Goal: Book appointment/travel/reservation

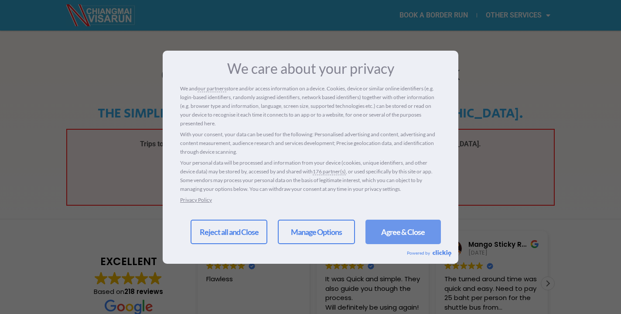
click at [400, 229] on link "Agree & Close" at bounding box center [403, 231] width 75 height 24
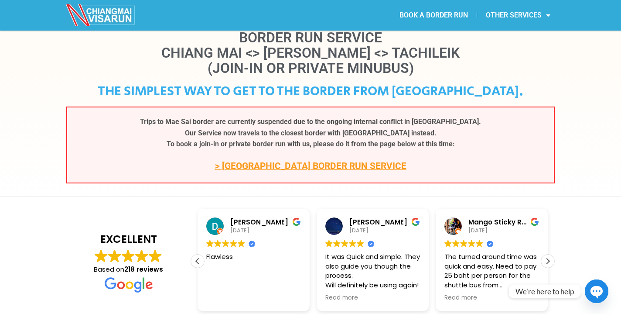
scroll to position [50, 0]
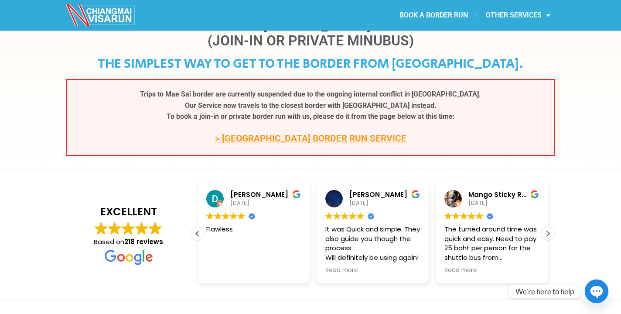
click at [286, 136] on link "> CHIANG KHONG BORDER RUN SERVICE" at bounding box center [311, 138] width 192 height 10
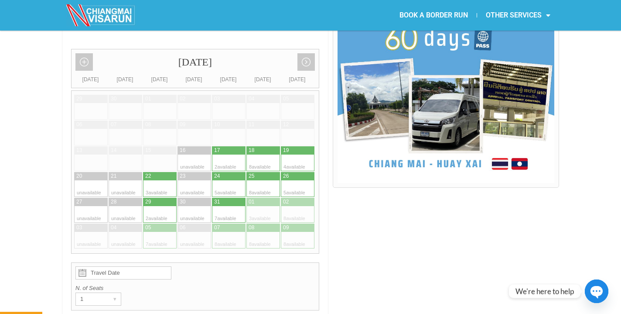
scroll to position [203, 0]
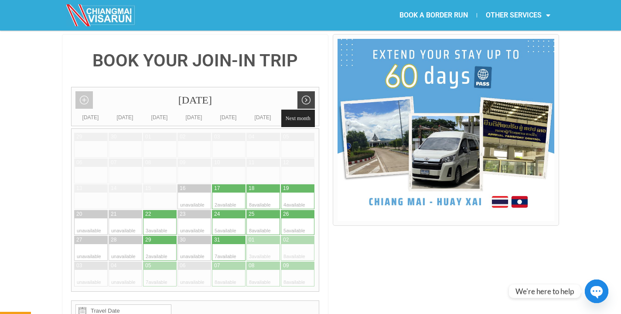
click at [311, 91] on link "Next month" at bounding box center [306, 99] width 17 height 17
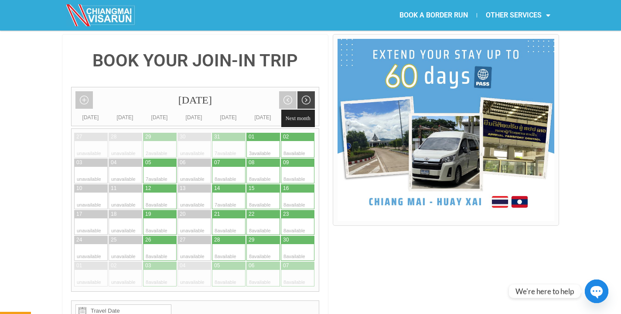
click at [311, 91] on link "Next month" at bounding box center [306, 99] width 17 height 17
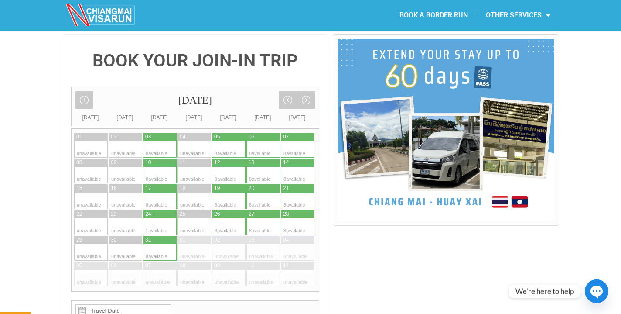
click at [157, 192] on div at bounding box center [151, 200] width 17 height 17
type input "[DATE]"
radio input "true"
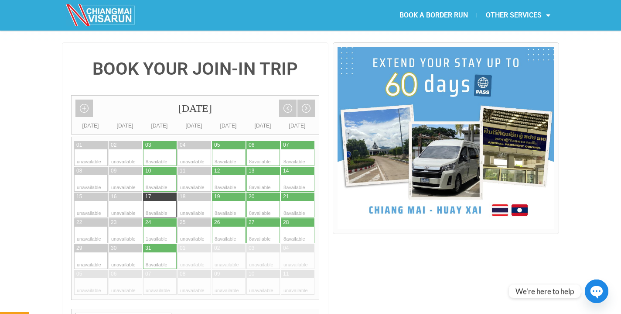
scroll to position [210, 0]
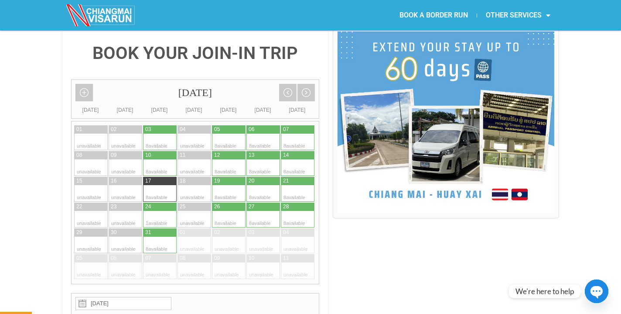
click at [295, 159] on div at bounding box center [289, 167] width 17 height 17
type input "[DATE]"
radio input "true"
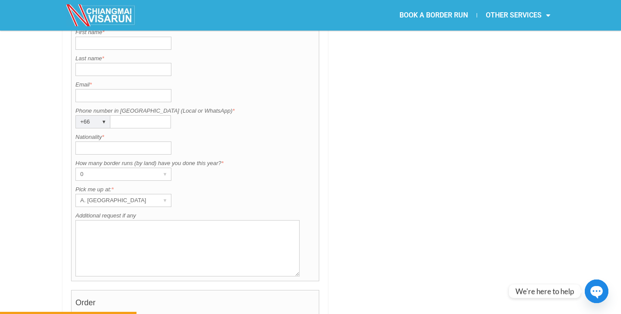
scroll to position [698, 0]
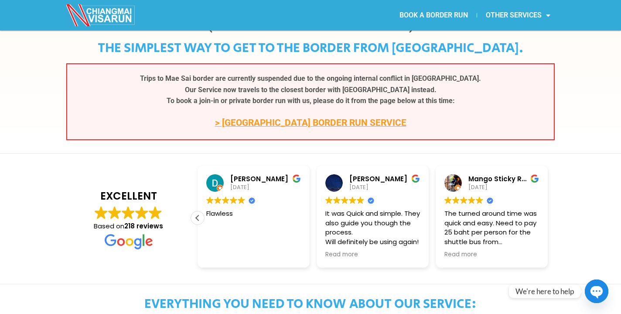
scroll to position [74, 0]
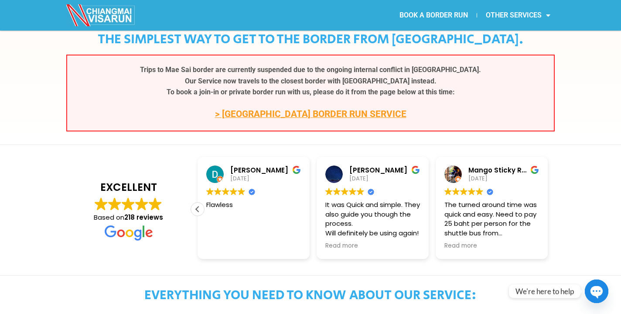
click at [256, 119] on p "> CHIANG KHONG BORDER RUN SERVICE" at bounding box center [310, 114] width 469 height 14
click at [260, 114] on link "> CHIANG KHONG BORDER RUN SERVICE" at bounding box center [311, 114] width 192 height 10
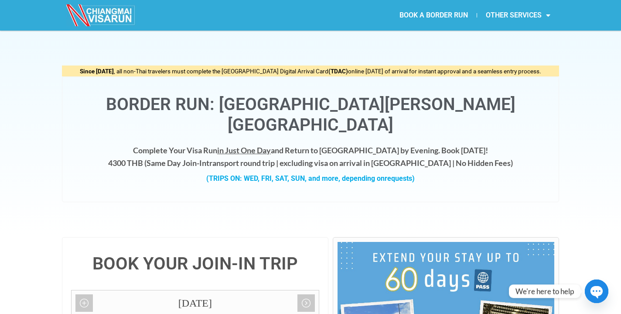
drag, startPoint x: 485, startPoint y: 104, endPoint x: 362, endPoint y: 103, distance: 123.0
click at [362, 103] on h1 "Border Run: [GEOGRAPHIC_DATA][PERSON_NAME][GEOGRAPHIC_DATA]" at bounding box center [310, 114] width 479 height 41
copy h1 "Chiang Khong"
